Goal: Information Seeking & Learning: Check status

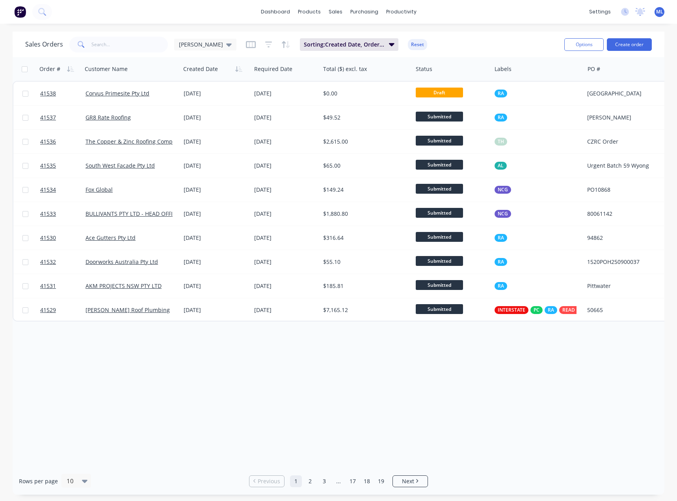
click at [283, 370] on div "Order # Customer Name Created Date Required Date Total ($) excl. tax Status Lab…" at bounding box center [339, 262] width 652 height 410
click at [443, 408] on div "Order # Customer Name Created Date Required Date Total ($) excl. tax Status Lab…" at bounding box center [339, 262] width 652 height 410
click at [365, 48] on link "Customers" at bounding box center [377, 54] width 104 height 16
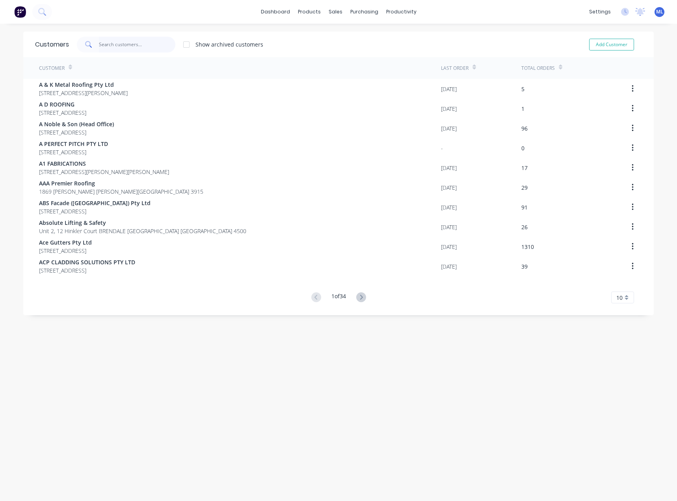
click at [112, 43] on input "text" at bounding box center [137, 45] width 77 height 16
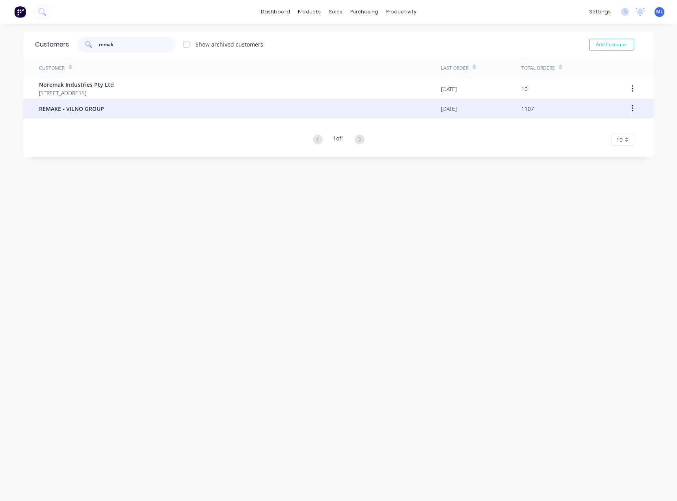
type input "remak"
click at [95, 107] on span "REMAKE - VILNO GROUP" at bounding box center [71, 108] width 65 height 8
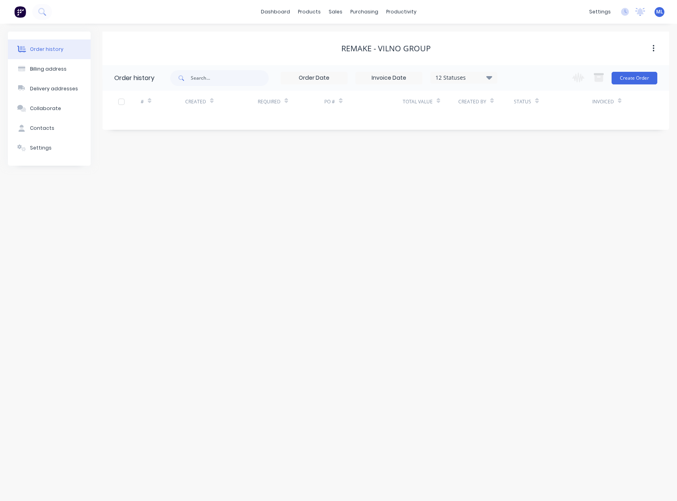
click at [400, 71] on div "12 Statuses Invoice Status Invoiced Not Invoiced Partial Order Status All Archi…" at bounding box center [333, 78] width 327 height 26
click at [444, 76] on div "12 Statuses" at bounding box center [464, 77] width 66 height 9
click at [529, 168] on label at bounding box center [529, 168] width 0 height 0
click at [529, 170] on input "checkbox" at bounding box center [532, 171] width 6 height 7
checkbox input "true"
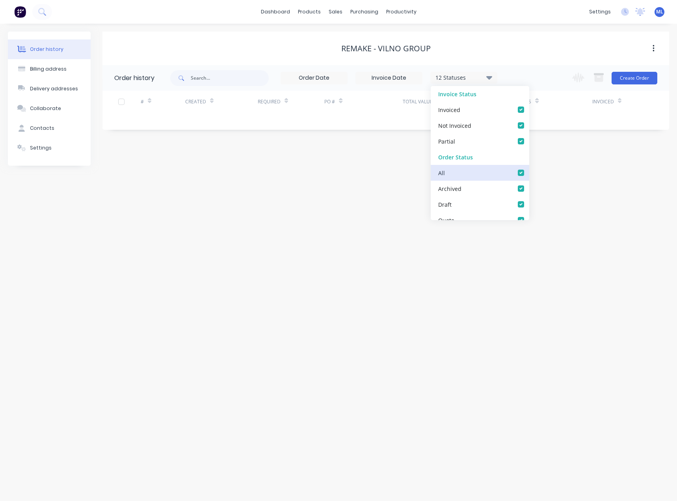
checkbox input "true"
click at [346, 211] on div "Order history Billing address Delivery addresses Collaborate Contacts Settings …" at bounding box center [338, 262] width 677 height 477
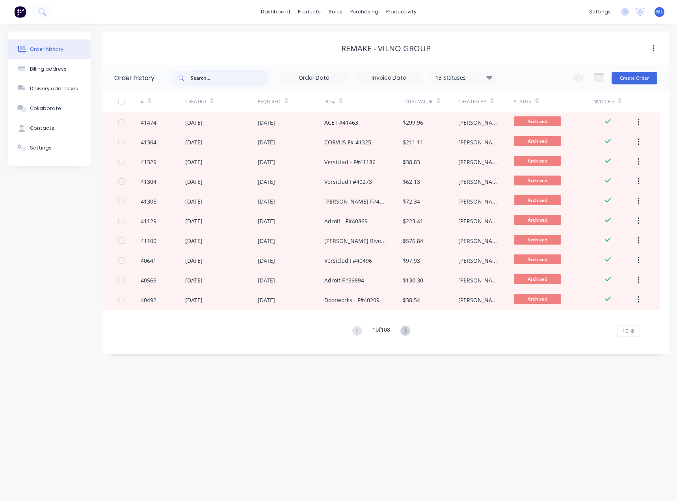
click at [225, 80] on input "text" at bounding box center [230, 78] width 78 height 16
click at [225, 74] on input "text" at bounding box center [230, 78] width 78 height 16
type input "fix"
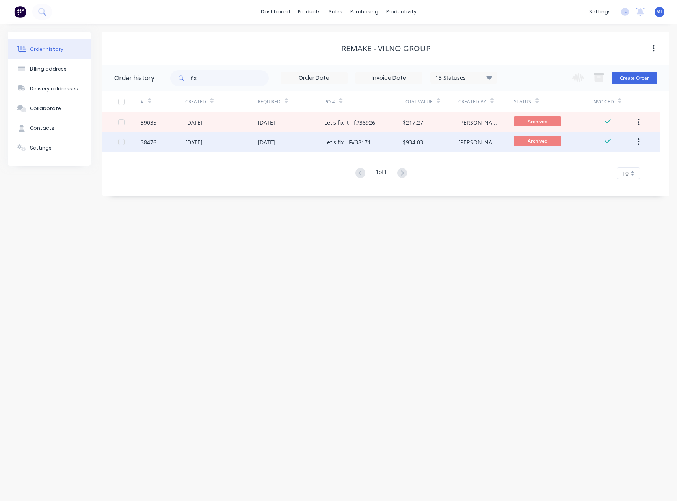
click at [446, 144] on div "$934.03" at bounding box center [431, 142] width 56 height 20
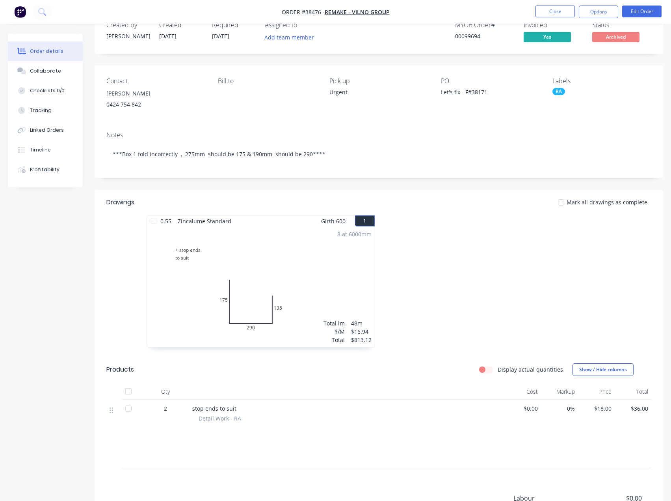
scroll to position [39, 0]
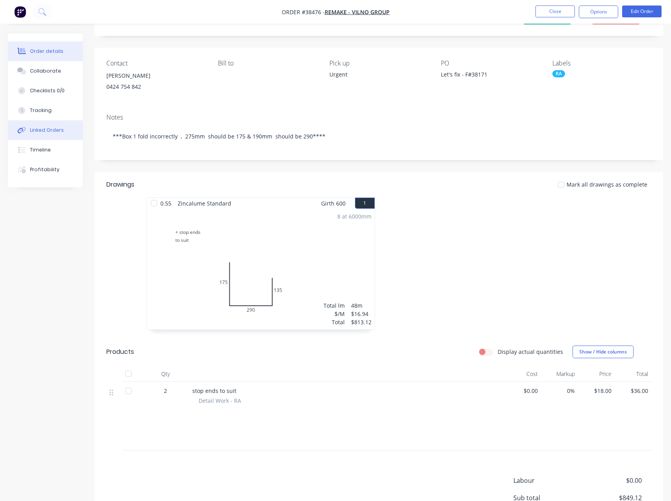
click at [40, 131] on div "Linked Orders" at bounding box center [47, 130] width 34 height 7
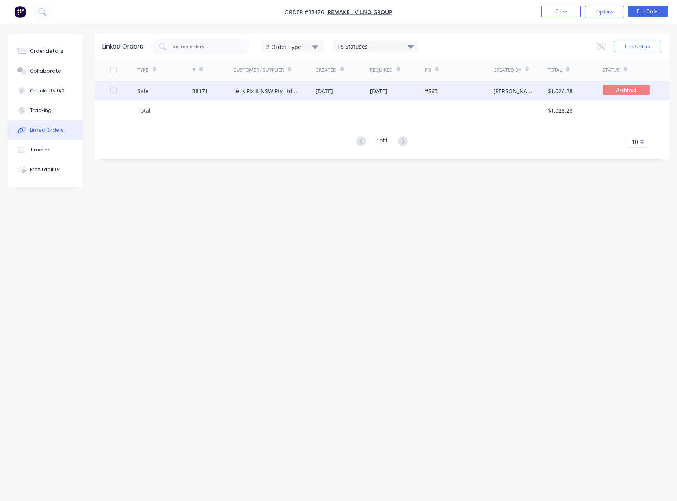
click at [255, 94] on div "Let's Fix It NSW Pty Ltd - CASH SALE" at bounding box center [266, 91] width 66 height 8
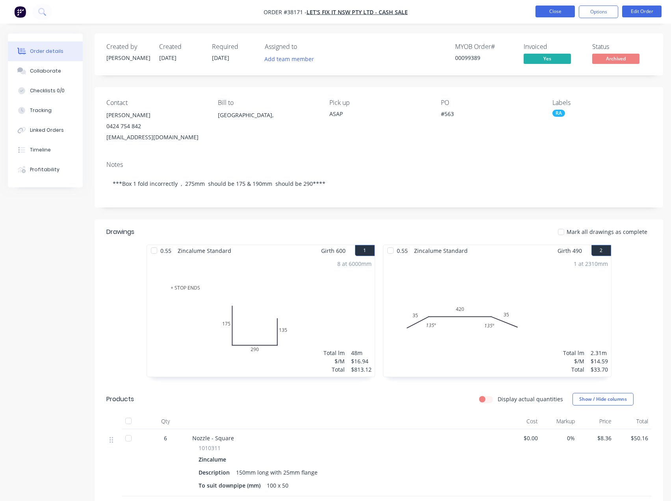
click at [557, 14] on button "Close" at bounding box center [555, 12] width 39 height 12
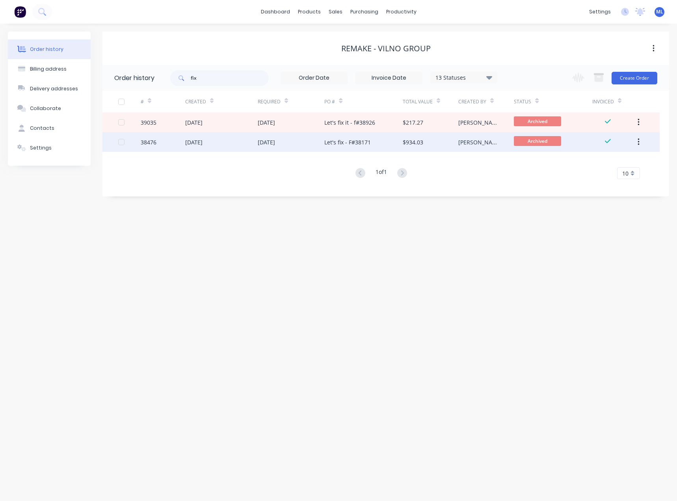
click at [331, 142] on div "Let's fix - F#38171" at bounding box center [347, 142] width 47 height 8
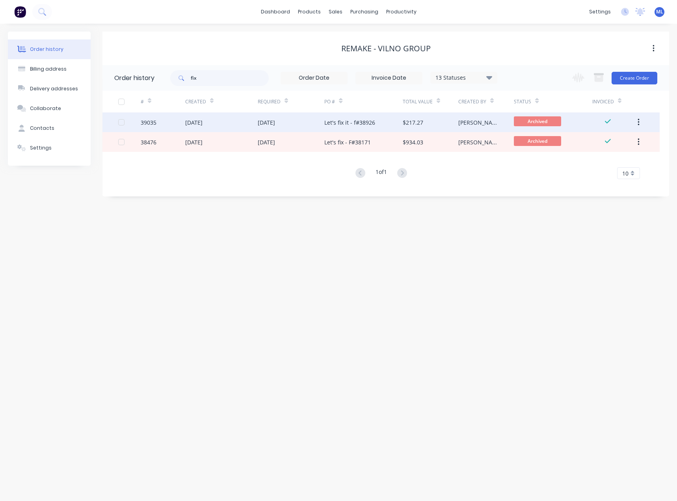
click at [337, 127] on div "Let's fix it - f#38926" at bounding box center [363, 122] width 78 height 20
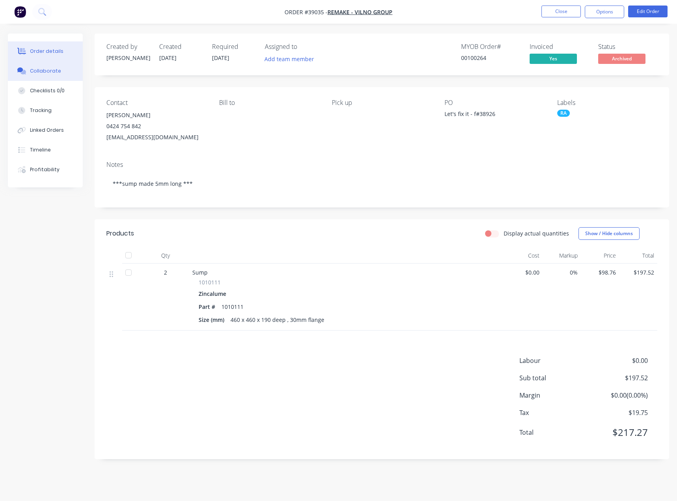
click at [52, 71] on div "Collaborate" at bounding box center [45, 70] width 31 height 7
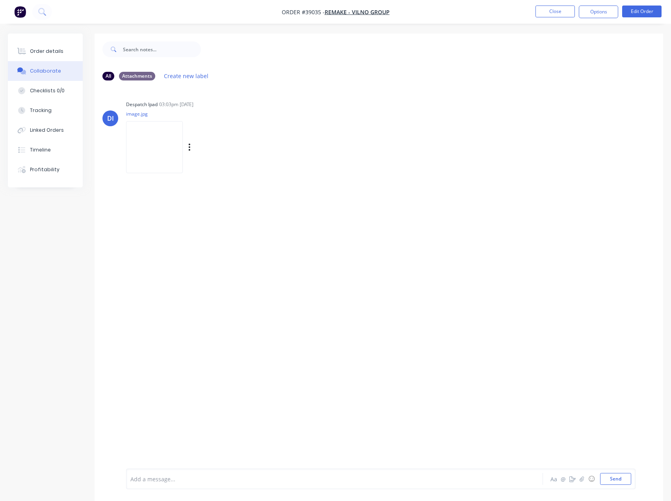
click at [158, 142] on img at bounding box center [154, 147] width 57 height 52
click at [561, 11] on button "Close" at bounding box center [555, 12] width 39 height 12
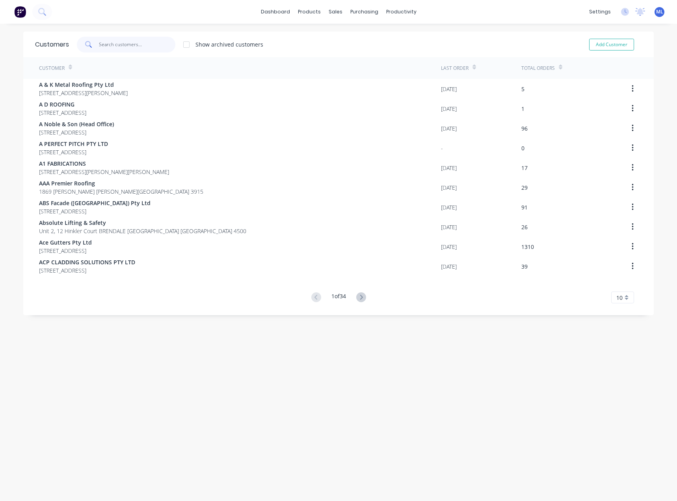
click at [120, 43] on input "text" at bounding box center [137, 45] width 77 height 16
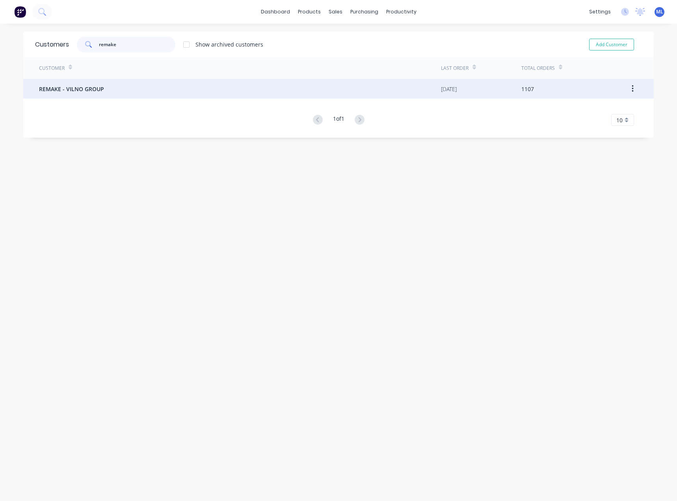
type input "remake"
click at [113, 92] on div "REMAKE - VILNO GROUP" at bounding box center [240, 89] width 402 height 20
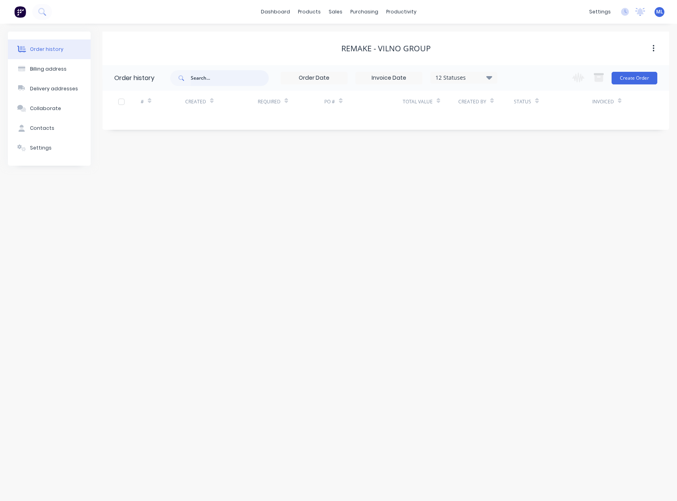
click at [207, 79] on input "text" at bounding box center [230, 78] width 78 height 16
click at [465, 78] on div "12 Statuses" at bounding box center [464, 77] width 66 height 9
click at [529, 168] on label at bounding box center [529, 168] width 0 height 0
click at [529, 172] on input "checkbox" at bounding box center [532, 171] width 6 height 7
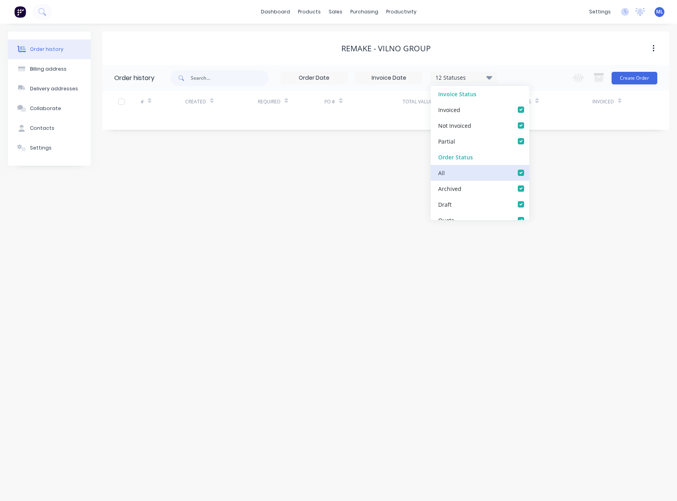
checkbox input "true"
click at [274, 217] on div "Order history Billing address Delivery addresses Collaborate Contacts Settings …" at bounding box center [338, 262] width 677 height 477
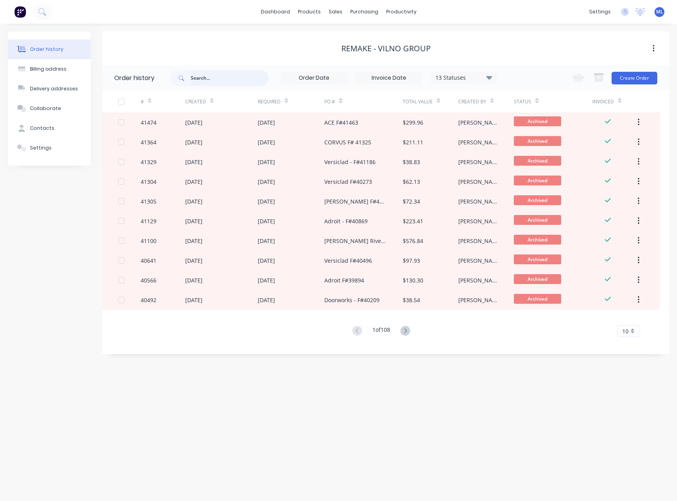
click at [218, 78] on input "text" at bounding box center [230, 78] width 78 height 16
type input "jj"
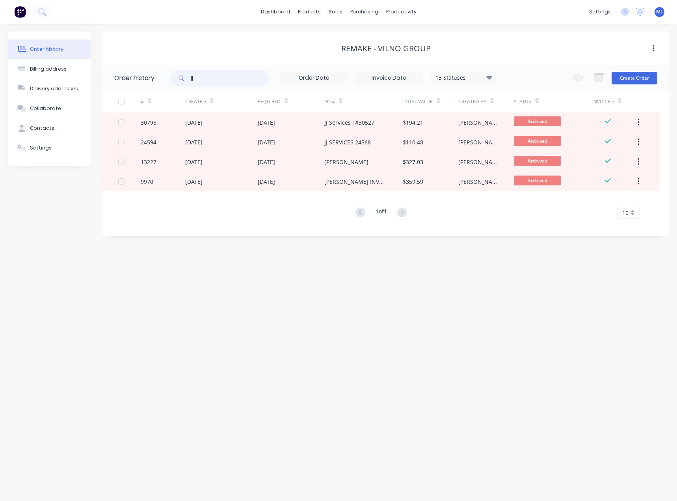
drag, startPoint x: 186, startPoint y: 78, endPoint x: 153, endPoint y: 76, distance: 33.2
click at [156, 78] on header "Order history jj 13 Statuses Invoice Status Invoiced Not Invoiced Partial Order…" at bounding box center [386, 78] width 567 height 26
type input "fix"
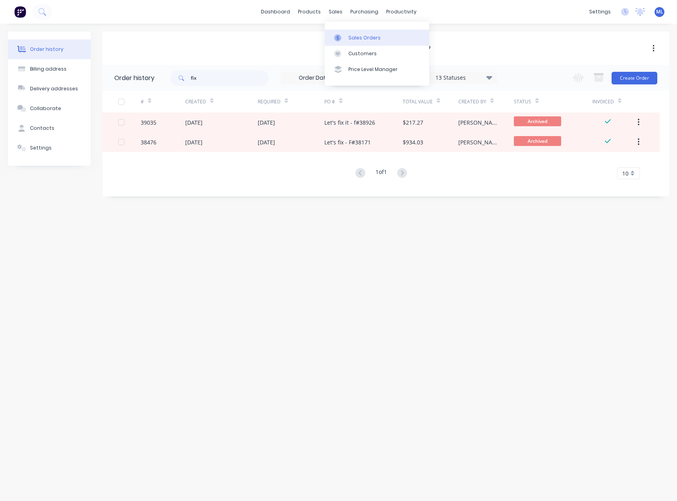
click at [352, 41] on div "Sales Orders" at bounding box center [365, 37] width 32 height 7
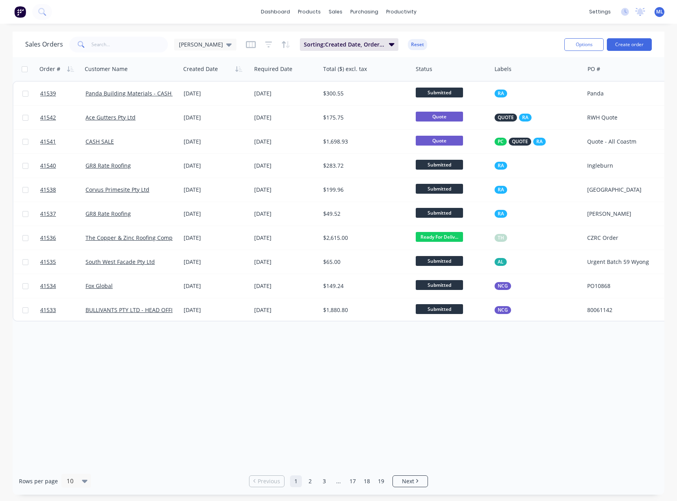
click at [288, 386] on div "Order # Customer Name Created Date Required Date Total ($) excl. tax Status Lab…" at bounding box center [339, 262] width 652 height 410
click at [145, 44] on input "text" at bounding box center [129, 45] width 77 height 16
click at [412, 386] on div "Order # Customer Name Created Date Required Date Total ($) excl. tax Status Lab…" at bounding box center [339, 262] width 652 height 410
click at [399, 370] on div "Order # Customer Name Created Date Required Date Total ($) excl. tax Status Lab…" at bounding box center [339, 262] width 652 height 410
click at [119, 39] on input "text" at bounding box center [129, 45] width 77 height 16
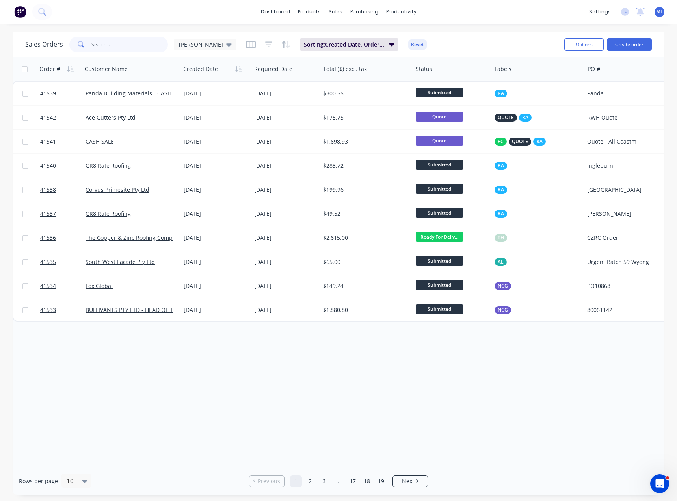
click at [119, 47] on input "text" at bounding box center [129, 45] width 77 height 16
type input "evolve"
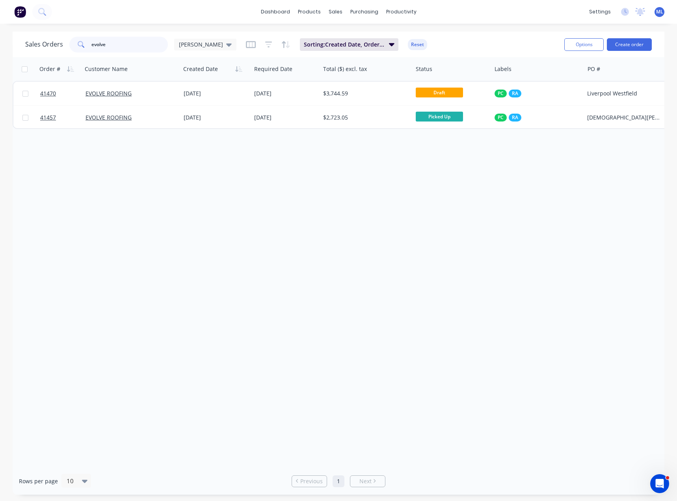
click at [130, 42] on input "evolve" at bounding box center [129, 45] width 77 height 16
drag, startPoint x: 104, startPoint y: 44, endPoint x: 62, endPoint y: 49, distance: 42.9
click at [62, 49] on div "Sales Orders evolve [PERSON_NAME]" at bounding box center [130, 45] width 211 height 16
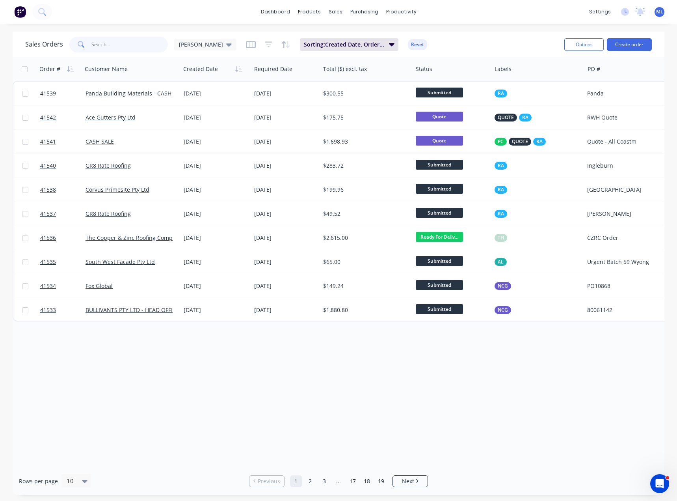
click at [151, 47] on input "text" at bounding box center [129, 45] width 77 height 16
click at [101, 45] on input "text" at bounding box center [129, 45] width 77 height 16
type input "fix"
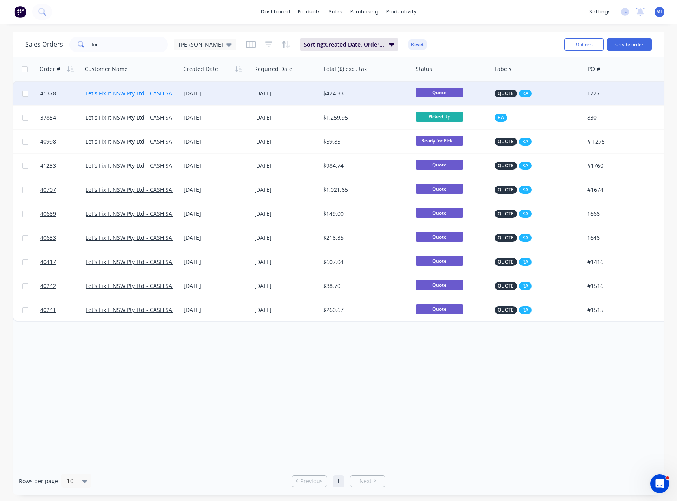
click at [143, 92] on link "Let's Fix It NSW Pty Ltd - CASH SALE" at bounding box center [132, 92] width 93 height 7
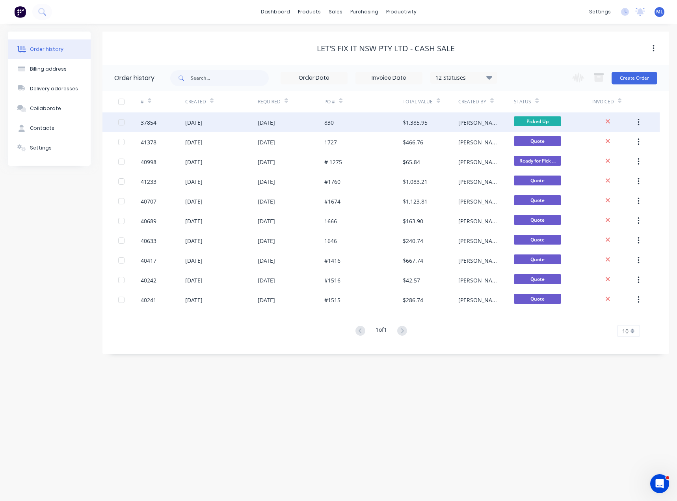
click at [330, 126] on div "830" at bounding box center [328, 122] width 9 height 8
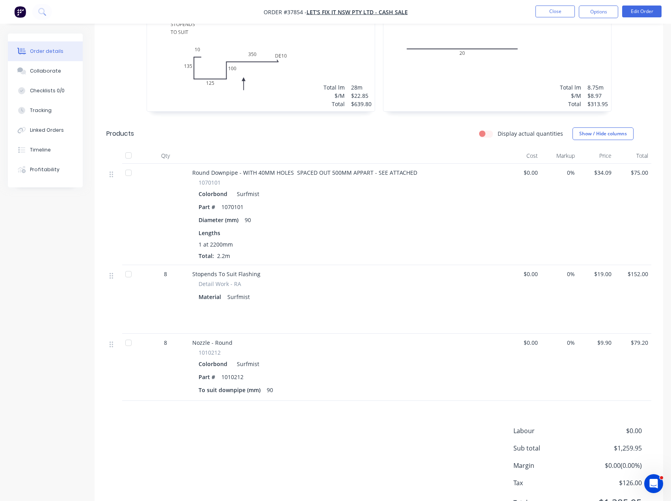
scroll to position [276, 0]
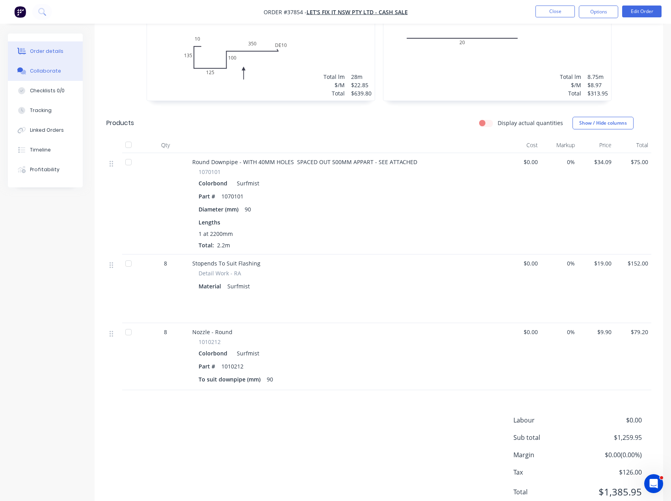
click at [41, 69] on div "Collaborate" at bounding box center [45, 70] width 31 height 7
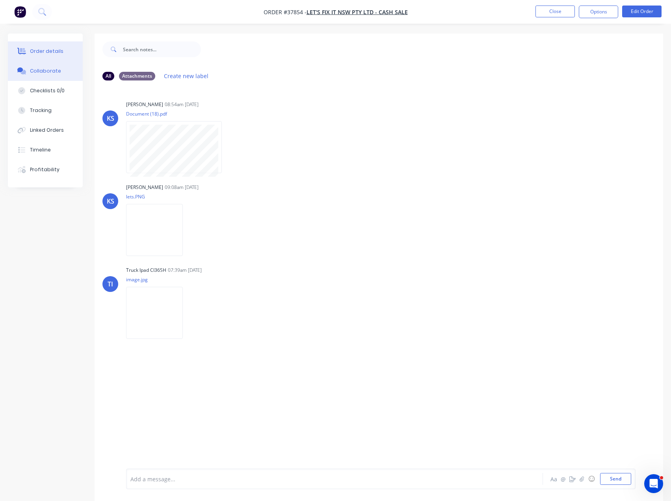
click at [56, 53] on div "Order details" at bounding box center [47, 51] width 34 height 7
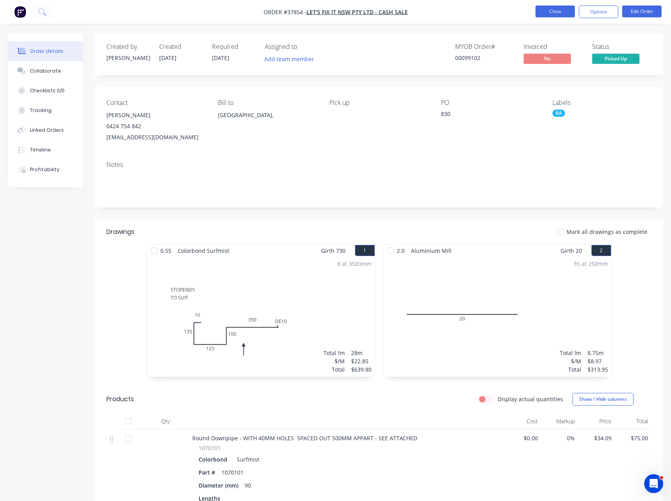
click at [561, 11] on button "Close" at bounding box center [555, 12] width 39 height 12
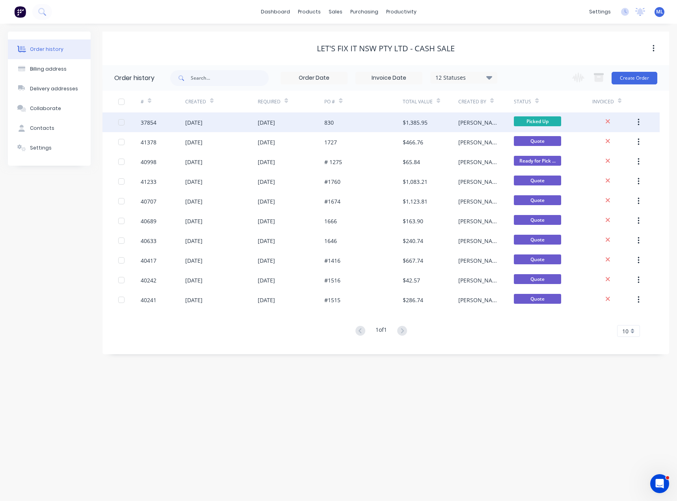
click at [481, 124] on div "[PERSON_NAME]" at bounding box center [487, 122] width 56 height 20
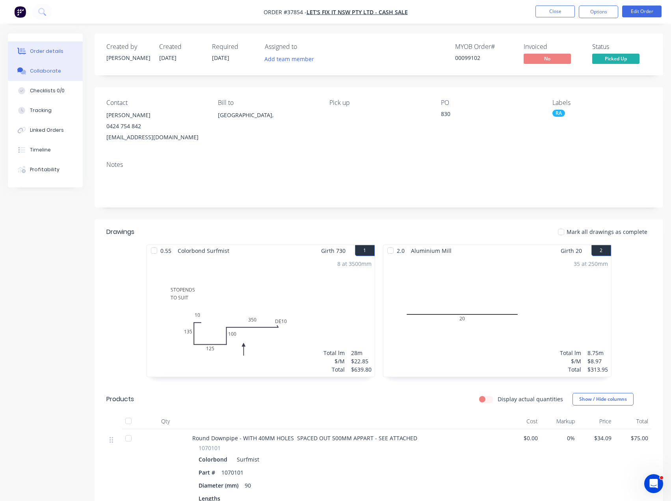
click at [47, 73] on div "Collaborate" at bounding box center [45, 70] width 31 height 7
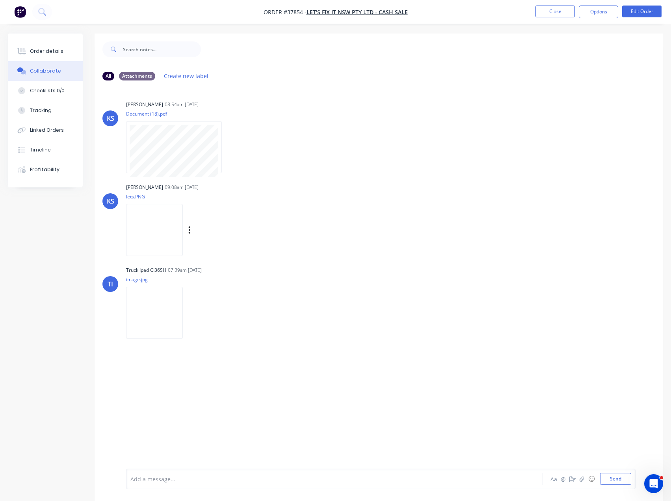
click at [168, 225] on img at bounding box center [154, 230] width 57 height 52
click at [154, 318] on img at bounding box center [154, 313] width 57 height 52
click at [145, 306] on img at bounding box center [154, 313] width 57 height 52
click at [43, 50] on div "Order details" at bounding box center [47, 51] width 34 height 7
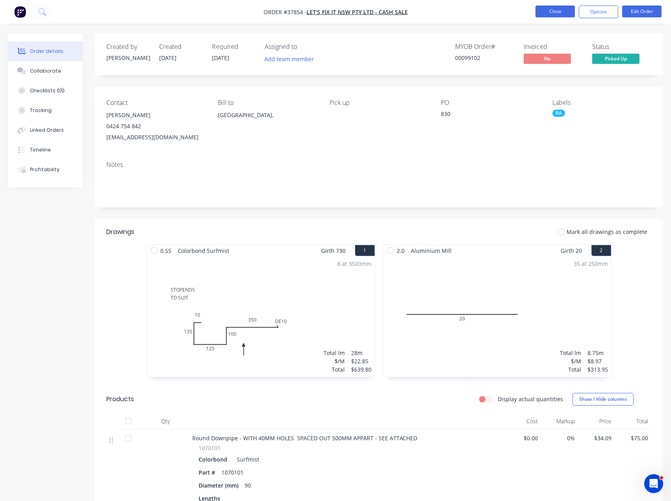
click at [548, 13] on button "Close" at bounding box center [555, 12] width 39 height 12
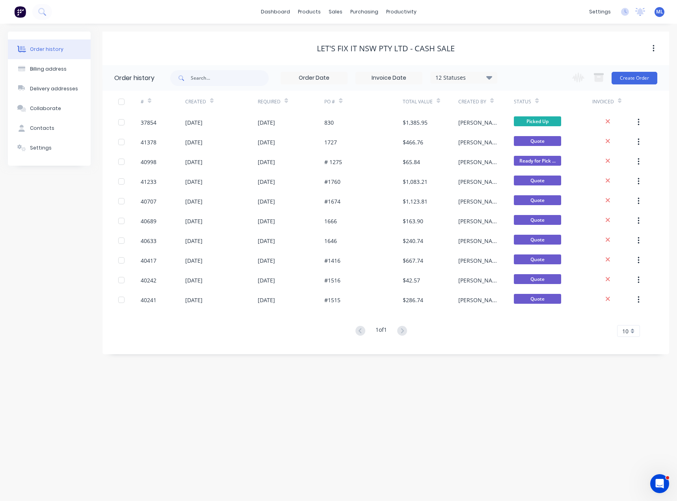
click at [379, 377] on div "Order history Billing address Delivery addresses Collaborate Contacts Settings …" at bounding box center [338, 262] width 677 height 477
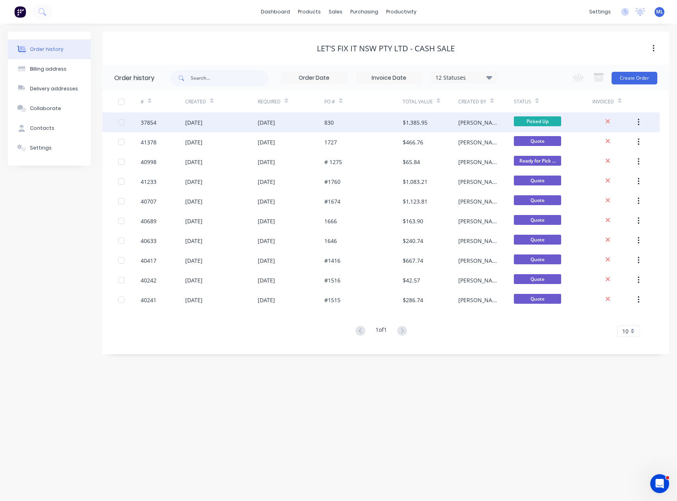
click at [334, 128] on div "830" at bounding box center [363, 122] width 78 height 20
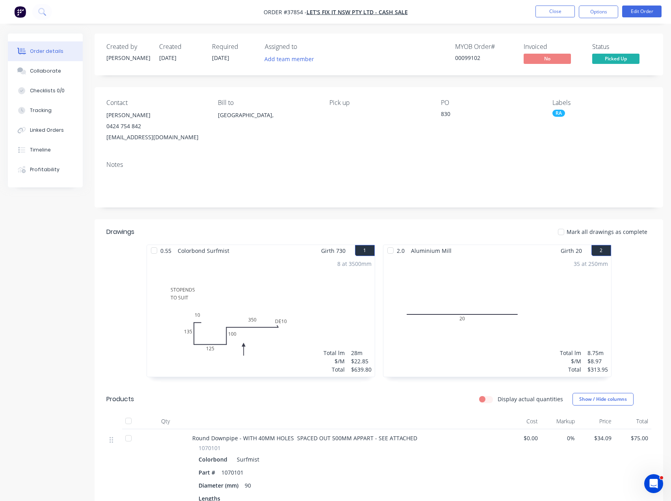
click at [46, 50] on div "Order details" at bounding box center [47, 51] width 34 height 7
click at [549, 14] on button "Close" at bounding box center [555, 12] width 39 height 12
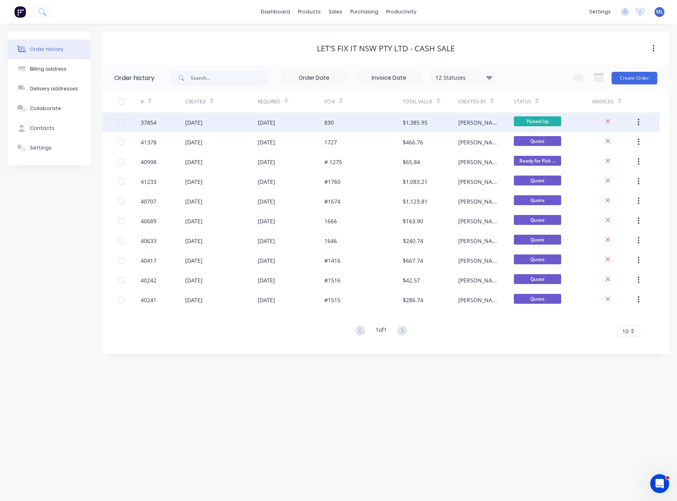
click at [405, 124] on div "$1,385.95" at bounding box center [415, 122] width 25 height 8
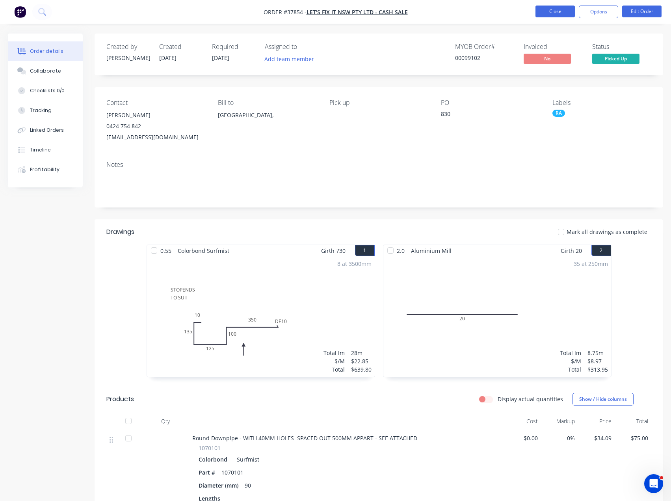
click at [560, 12] on button "Close" at bounding box center [555, 12] width 39 height 12
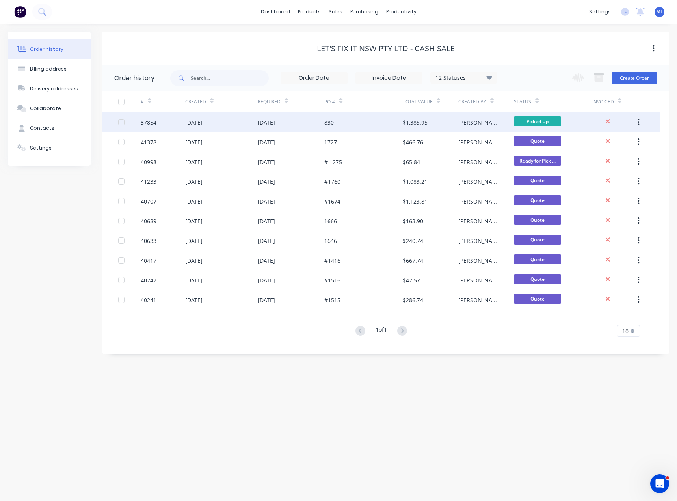
click at [203, 120] on div "[DATE]" at bounding box center [193, 122] width 17 height 8
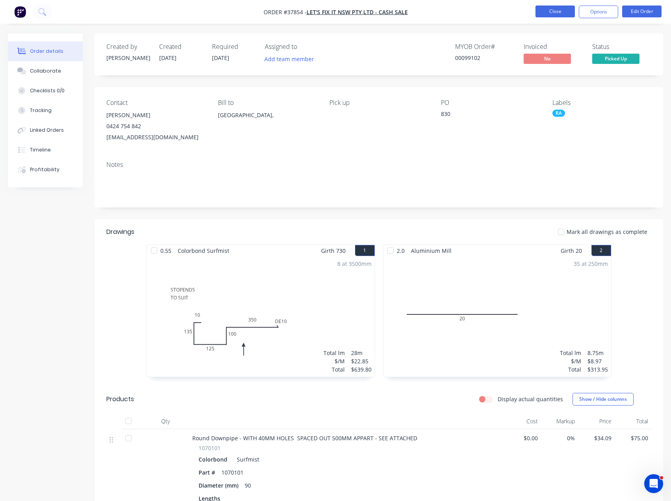
click at [559, 11] on button "Close" at bounding box center [555, 12] width 39 height 12
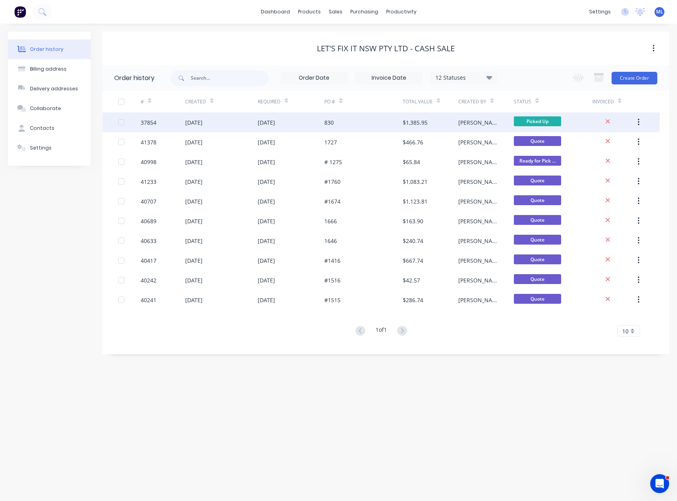
click at [265, 127] on div "[DATE]" at bounding box center [291, 122] width 67 height 20
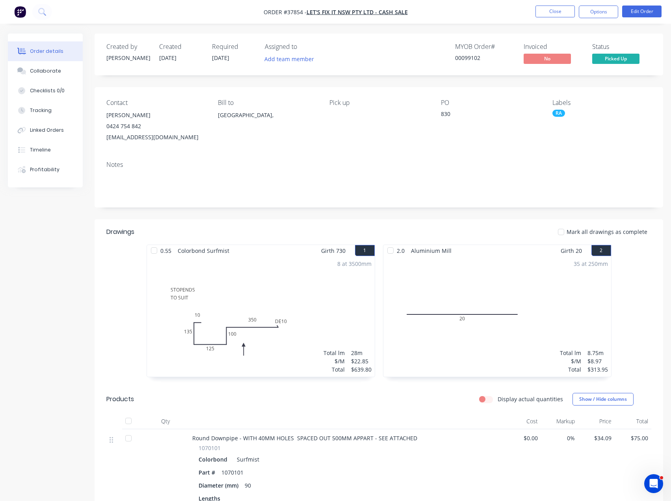
click at [41, 52] on div "Order details" at bounding box center [47, 51] width 34 height 7
click at [548, 13] on button "Close" at bounding box center [555, 12] width 39 height 12
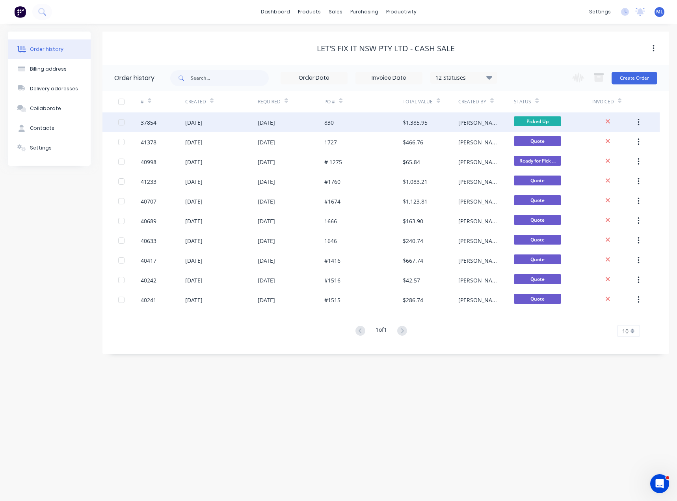
click at [230, 115] on div "[DATE]" at bounding box center [221, 122] width 73 height 20
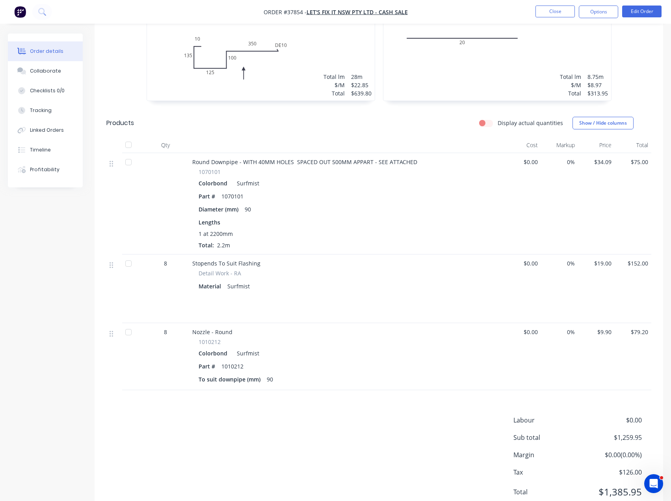
scroll to position [148, 0]
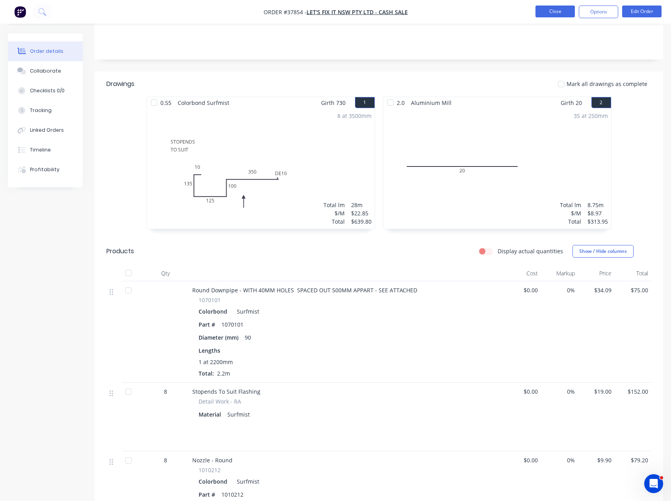
click at [552, 12] on button "Close" at bounding box center [555, 12] width 39 height 12
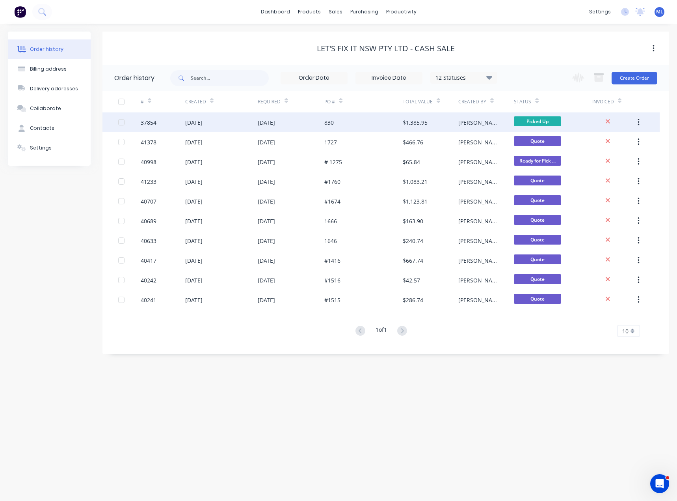
click at [362, 117] on div "830" at bounding box center [363, 122] width 78 height 20
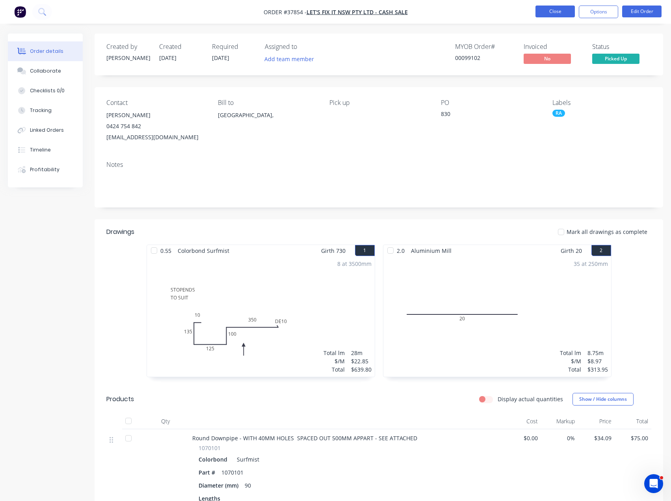
click at [552, 10] on button "Close" at bounding box center [555, 12] width 39 height 12
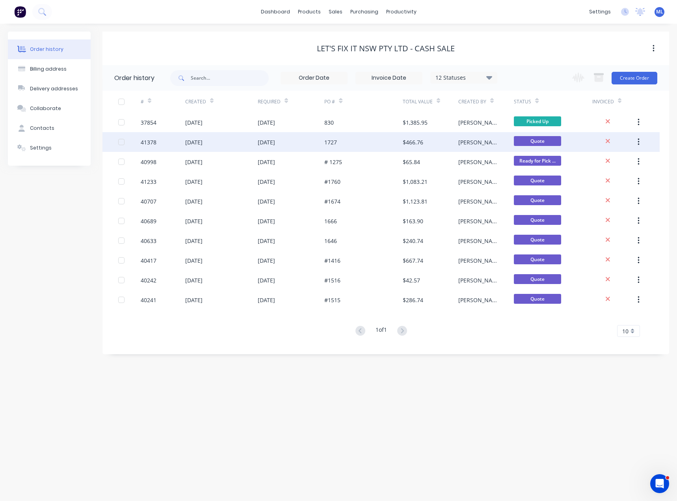
click at [350, 143] on div "1727" at bounding box center [363, 142] width 78 height 20
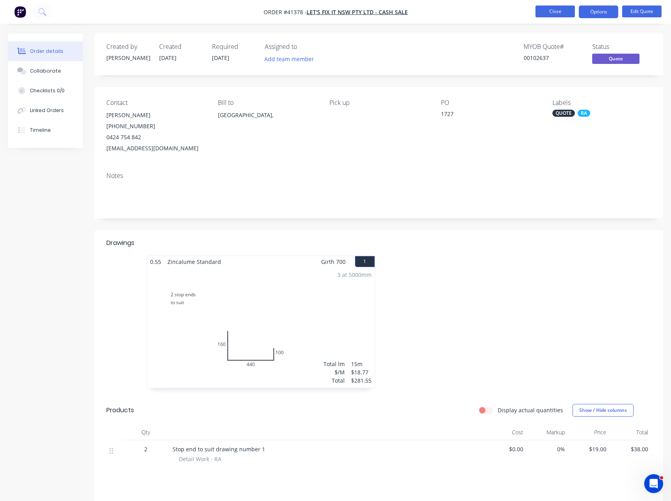
click at [560, 11] on button "Close" at bounding box center [555, 12] width 39 height 12
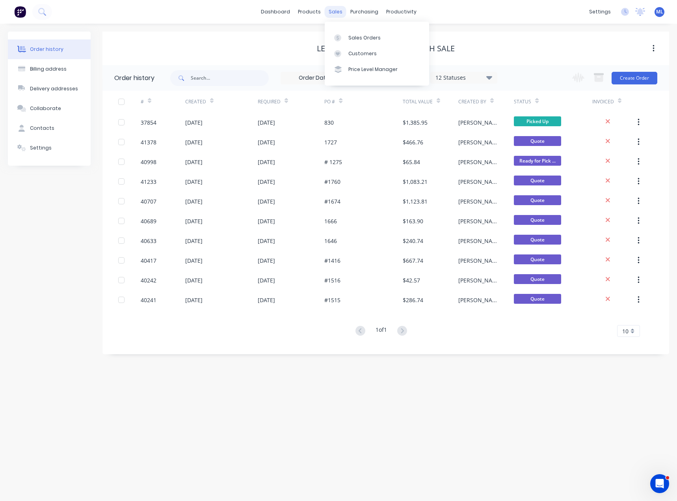
click at [337, 12] on div "sales" at bounding box center [336, 12] width 22 height 12
click at [335, 37] on div "Product Catalogue" at bounding box center [344, 37] width 49 height 7
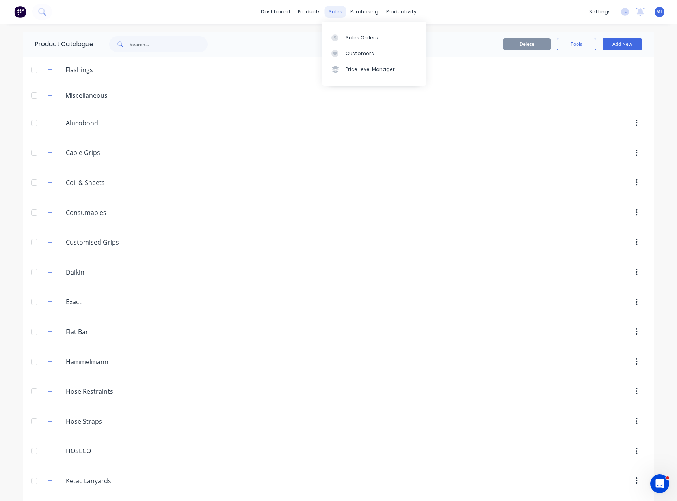
click at [326, 9] on div "sales" at bounding box center [336, 12] width 22 height 12
click at [358, 29] on div "Sales Orders Customers Price Level Manager" at bounding box center [374, 53] width 104 height 63
click at [357, 36] on div "Sales Orders" at bounding box center [362, 37] width 32 height 7
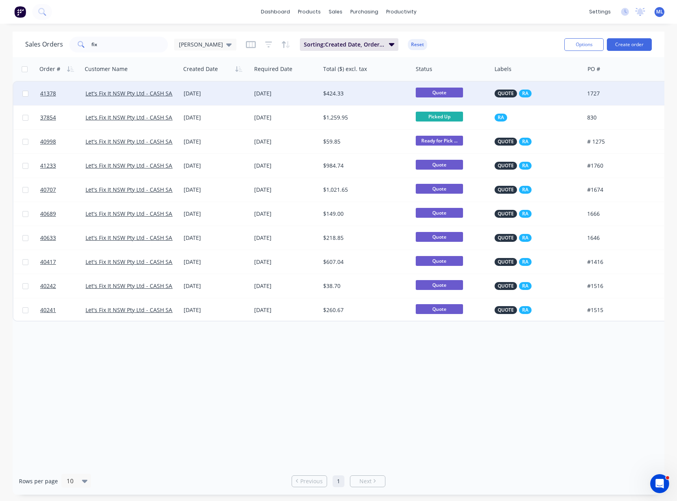
click at [222, 91] on div "[DATE]" at bounding box center [216, 93] width 64 height 8
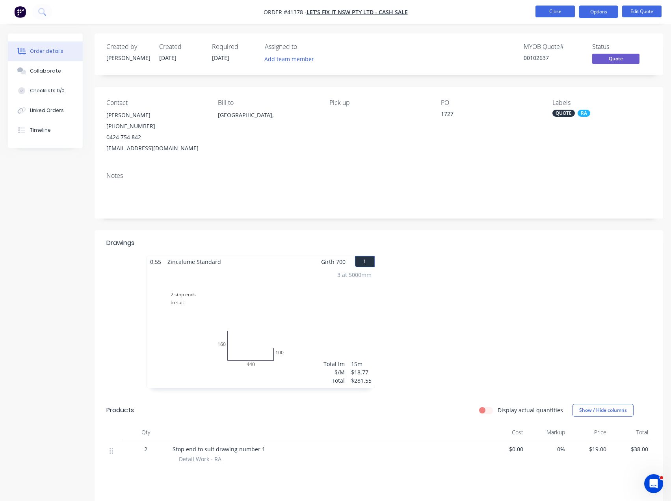
click at [562, 13] on button "Close" at bounding box center [555, 12] width 39 height 12
